Goal: Register for event/course

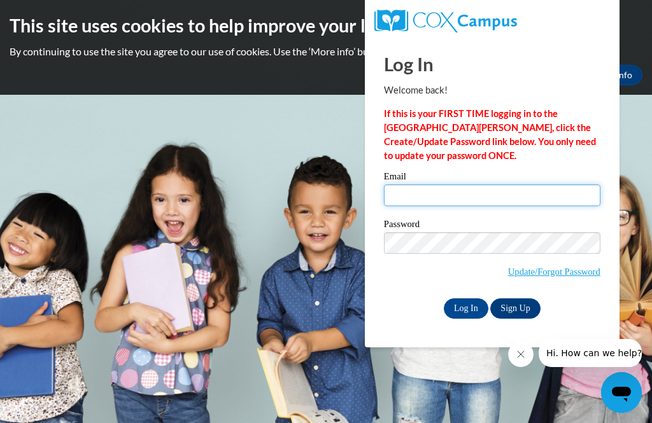
click at [530, 201] on input "Email" at bounding box center [492, 196] width 216 height 22
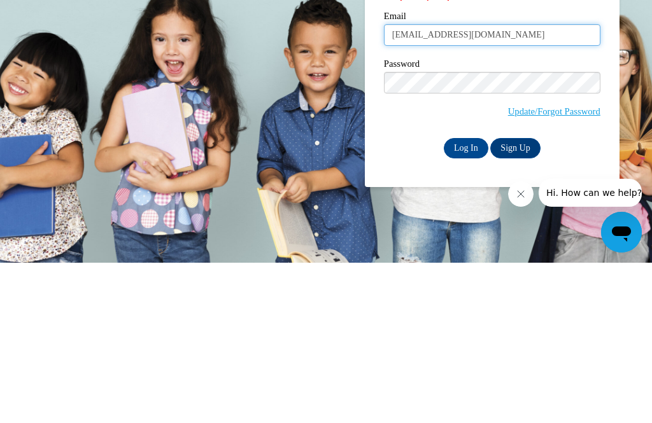
type input "beclark@tcjackets.net"
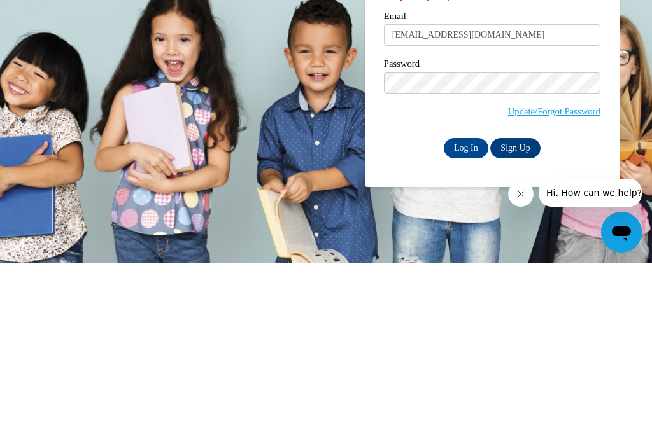
click at [466, 299] on input "Log In" at bounding box center [466, 309] width 45 height 20
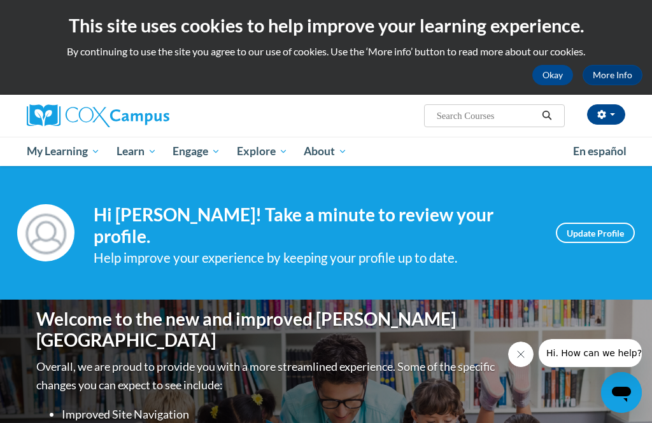
click at [458, 115] on input "Search..." at bounding box center [486, 115] width 102 height 15
type input "Reading fluency"
click at [549, 117] on button "Search" at bounding box center [546, 115] width 19 height 15
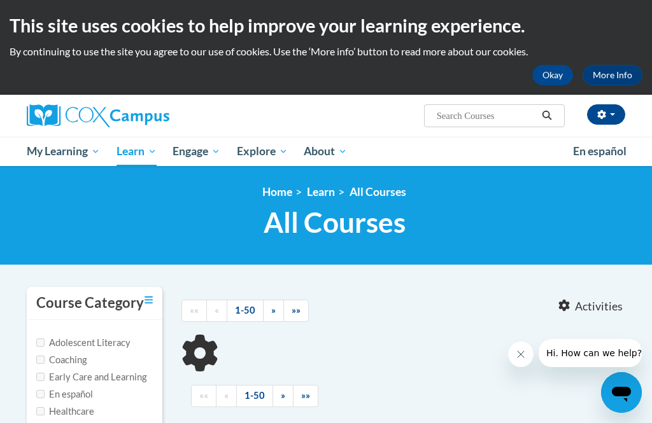
type input "Reading fluency"
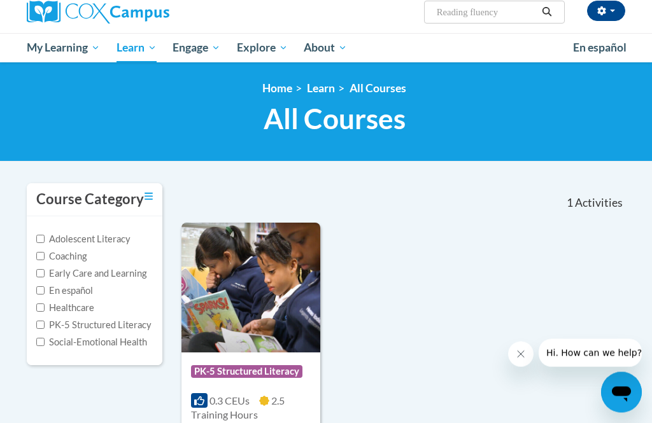
scroll to position [107, 0]
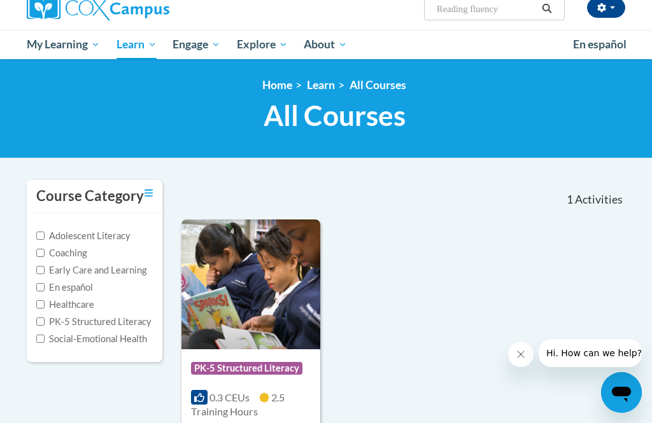
click at [246, 309] on img at bounding box center [250, 285] width 139 height 130
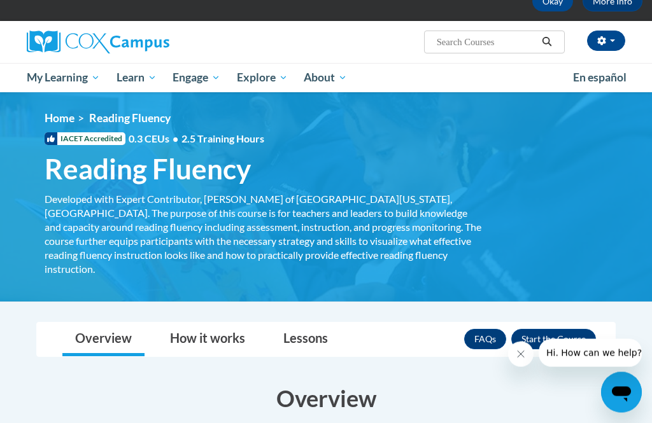
scroll to position [74, 0]
click at [546, 329] on button "Enroll" at bounding box center [553, 339] width 85 height 20
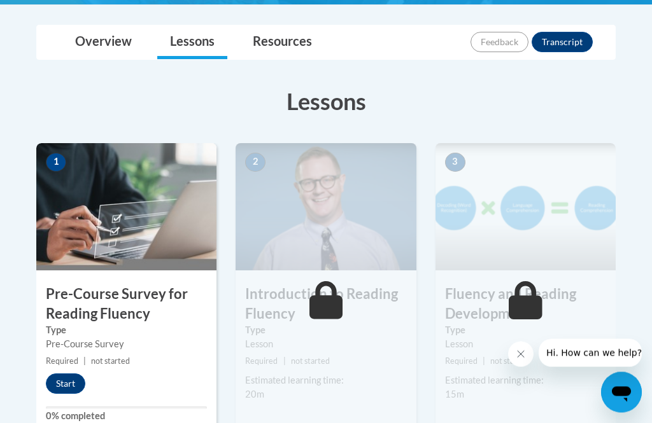
scroll to position [291, 0]
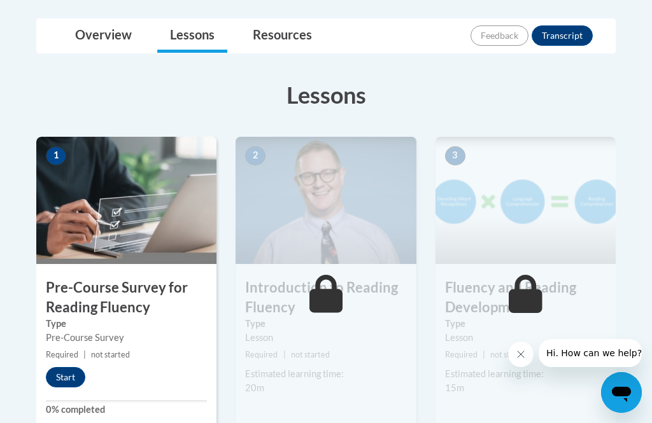
click at [63, 379] on button "Start" at bounding box center [65, 377] width 39 height 20
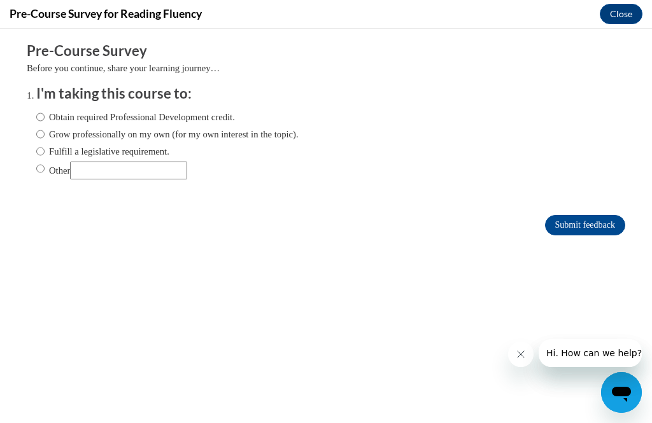
scroll to position [0, 0]
click at [38, 115] on input "Obtain required Professional Development credit." at bounding box center [40, 117] width 8 height 14
radio input "true"
click at [585, 229] on input "Submit feedback" at bounding box center [585, 225] width 80 height 20
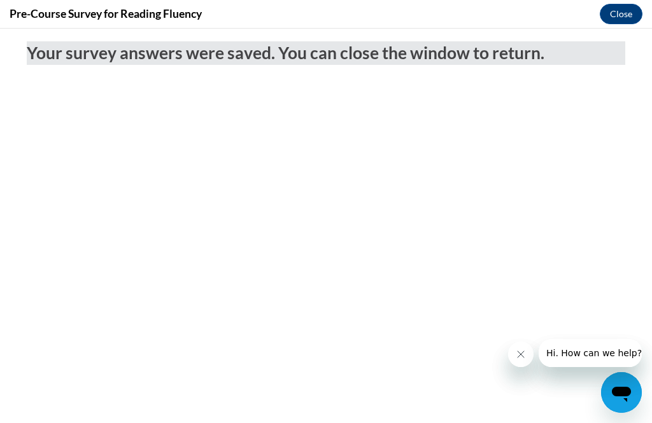
click at [620, 14] on button "Close" at bounding box center [621, 14] width 43 height 20
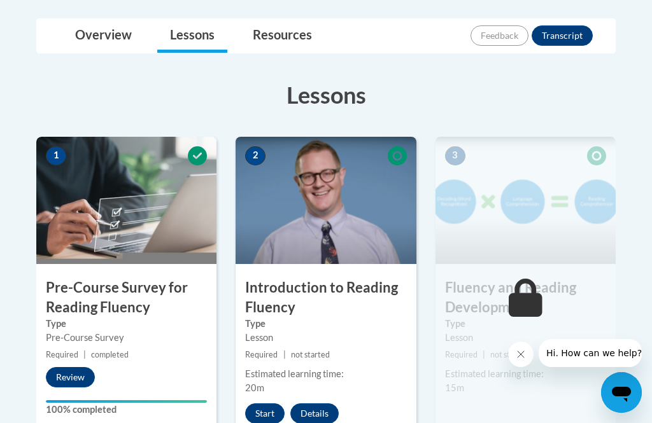
click at [267, 404] on button "Start" at bounding box center [264, 414] width 39 height 20
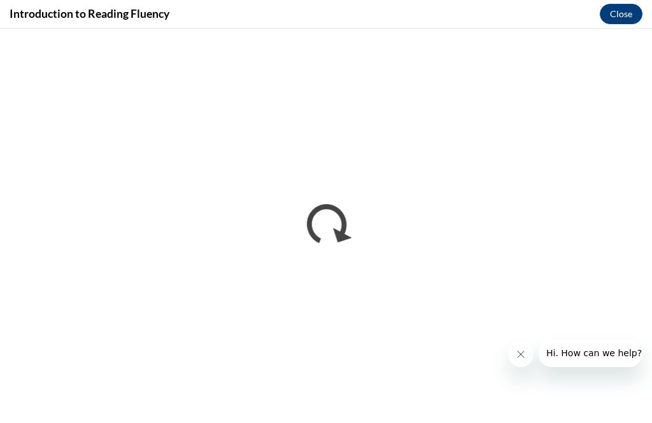
click at [519, 355] on icon "Close message from company" at bounding box center [521, 355] width 10 height 10
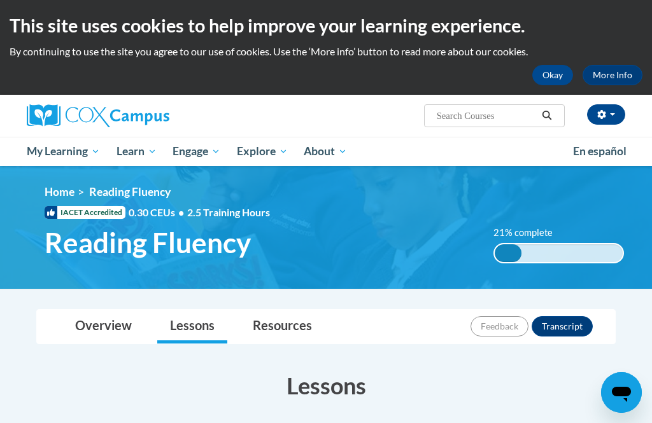
scroll to position [332, 0]
